Goal: Task Accomplishment & Management: Manage account settings

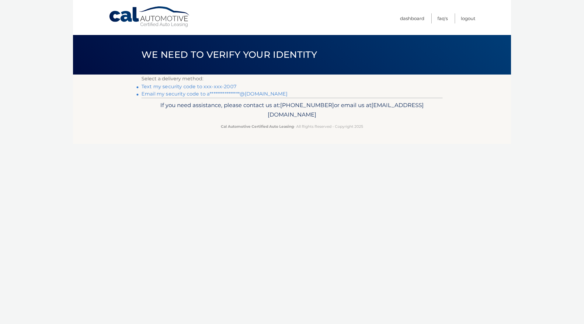
click at [212, 86] on link "Text my security code to xxx-xxx-2007" at bounding box center [188, 87] width 95 height 6
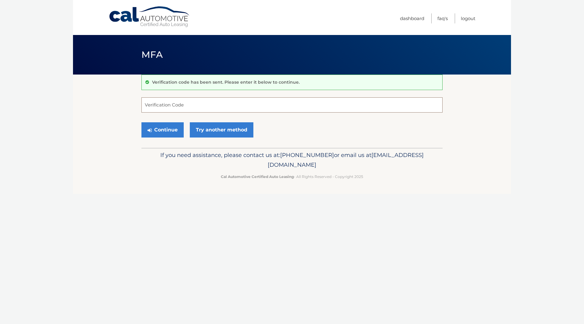
click at [174, 108] on input "Verification Code" at bounding box center [291, 104] width 301 height 15
type input "996991"
click at [156, 128] on button "Continue" at bounding box center [162, 129] width 42 height 15
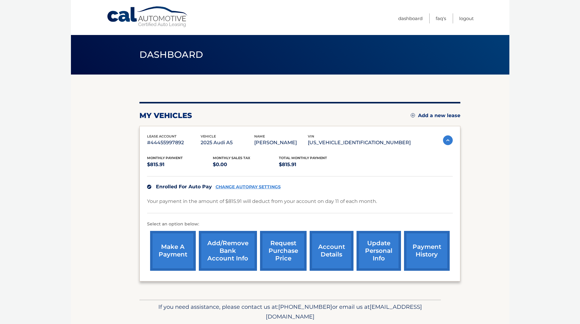
click at [333, 246] on link "account details" at bounding box center [331, 251] width 44 height 40
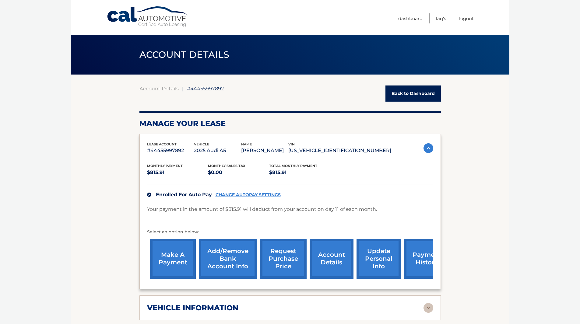
click at [407, 257] on link "payment history" at bounding box center [427, 259] width 46 height 40
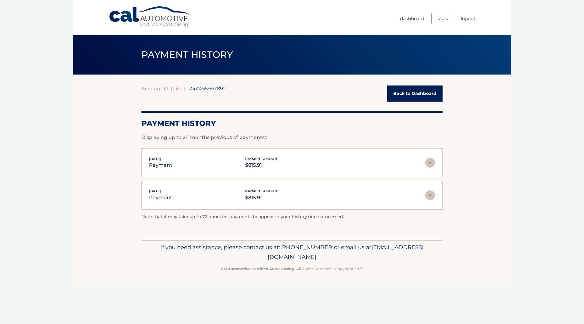
click at [428, 163] on img at bounding box center [430, 163] width 10 height 10
